Goal: Find specific page/section: Find specific page/section

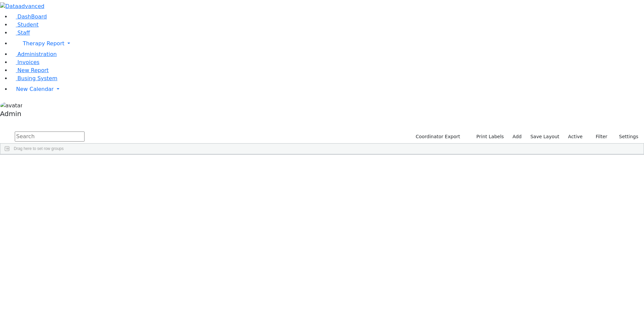
click at [85, 132] on input "text" at bounding box center [50, 137] width 70 height 10
type input "feldm"
click at [110, 165] on div "[PERSON_NAME]" at bounding box center [82, 169] width 55 height 9
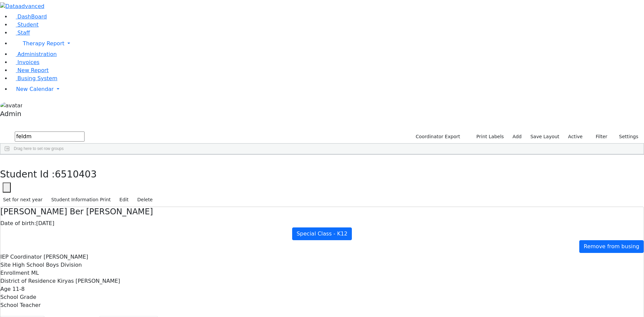
click at [158, 316] on button "Recommendation" at bounding box center [128, 323] width 59 height 14
checkbox input "true"
click at [158, 316] on button "Scheduling" at bounding box center [178, 323] width 41 height 14
drag, startPoint x: 111, startPoint y: 28, endPoint x: 79, endPoint y: 27, distance: 32.6
click at [79, 27] on div "DashBoard Student Staff Therapy Report Student Old Calendar Report Admin" at bounding box center [322, 205] width 644 height 411
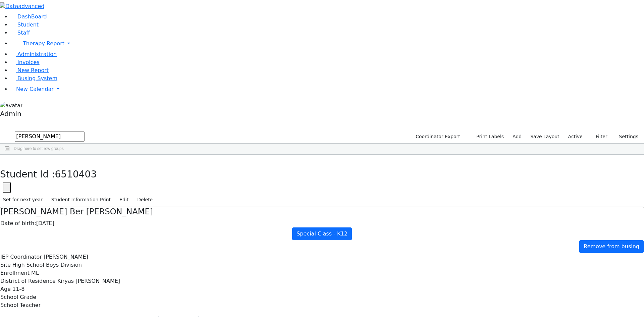
click at [54, 175] on div "[PERSON_NAME]" at bounding box center [27, 179] width 54 height 9
drag, startPoint x: 104, startPoint y: 31, endPoint x: 82, endPoint y: 29, distance: 22.2
click at [82, 131] on form "[PERSON_NAME]" at bounding box center [42, 137] width 85 height 13
click at [55, 9] on icon "button" at bounding box center [52, 6] width 5 height 5
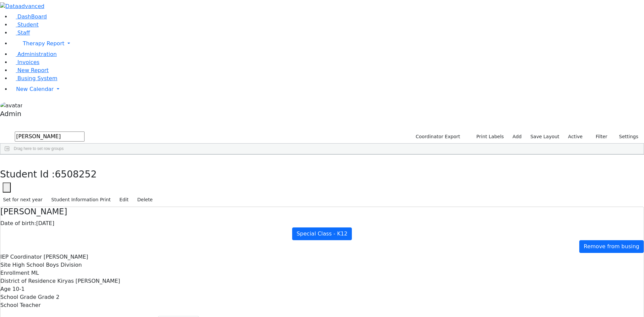
click at [91, 222] on div "[PERSON_NAME]" at bounding box center [89, 226] width 61 height 9
click at [50, 9] on icon "button" at bounding box center [52, 6] width 5 height 5
drag, startPoint x: 107, startPoint y: 30, endPoint x: 73, endPoint y: 30, distance: 34.9
click at [73, 30] on div "DashBoard Student Staff Therapy Report Student Old Calendar Report Admin" at bounding box center [322, 205] width 644 height 411
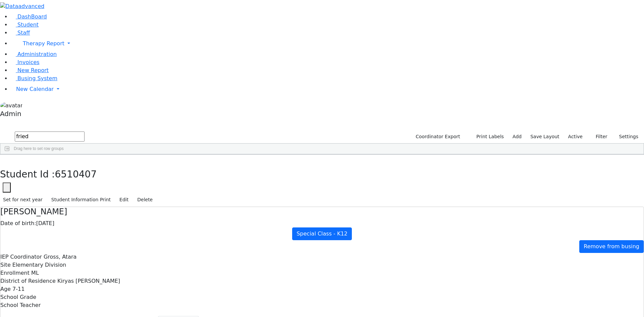
click at [65, 13] on div at bounding box center [322, 6] width 644 height 13
click at [55, 9] on icon "button" at bounding box center [52, 6] width 5 height 5
drag, startPoint x: 94, startPoint y: 21, endPoint x: 25, endPoint y: 23, distance: 69.5
click at [25, 131] on form "fried" at bounding box center [42, 137] width 85 height 13
type input "[PERSON_NAME]"
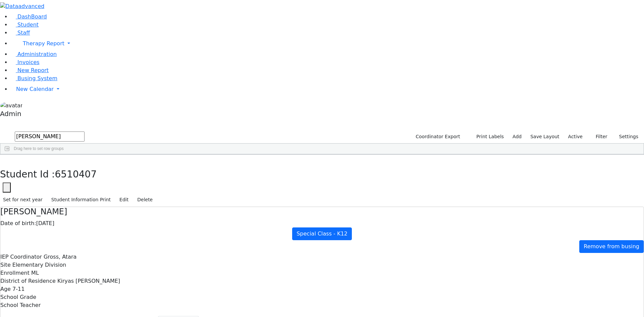
click at [100, 241] on div "[PERSON_NAME]" at bounding box center [89, 245] width 61 height 9
click at [45, 316] on button "Student info" at bounding box center [22, 323] width 44 height 14
